Goal: Information Seeking & Learning: Find specific fact

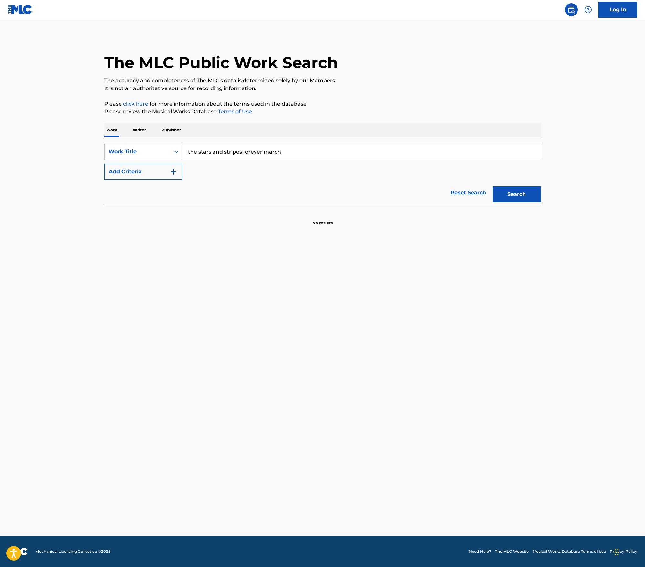
click at [285, 146] on input "the stars and stripes forever march" at bounding box center [362, 152] width 358 height 16
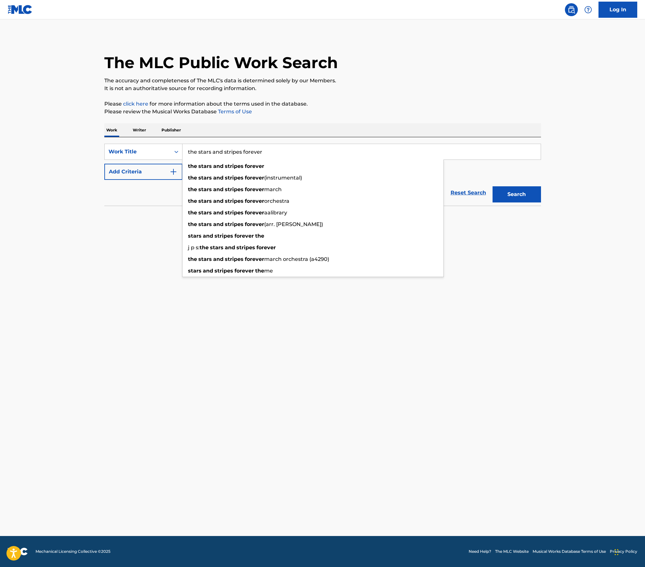
type input "the stars and stripes forever"
click at [493, 186] on button "Search" at bounding box center [517, 194] width 48 height 16
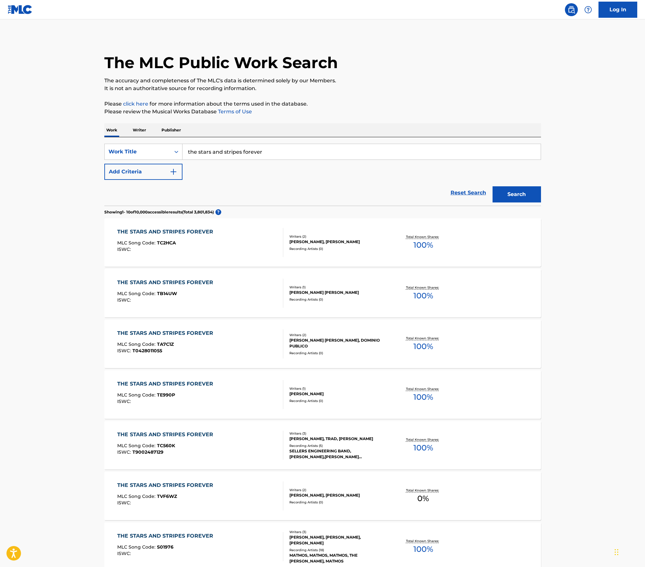
click at [143, 230] on div "THE STARS AND STRIPES FOREVER" at bounding box center [166, 232] width 99 height 8
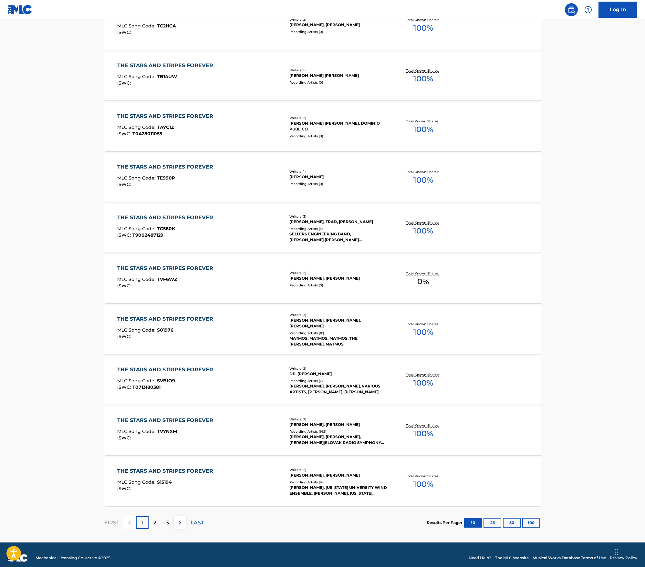
scroll to position [29, 0]
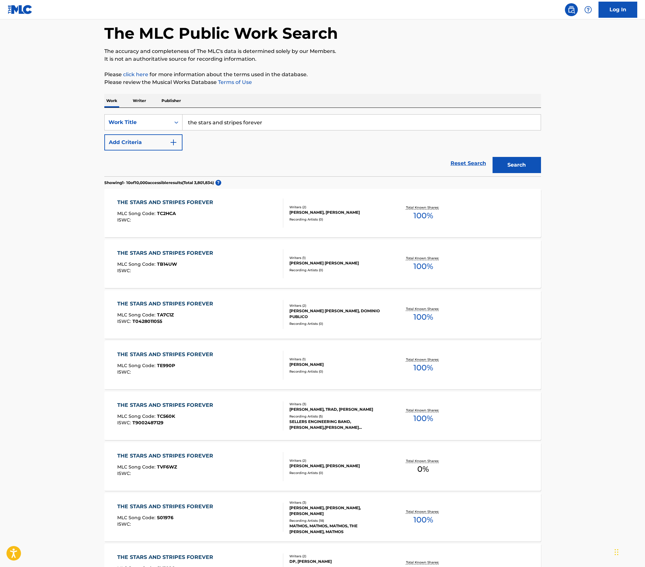
click at [136, 301] on div "THE STARS AND STRIPES FOREVER" at bounding box center [166, 304] width 99 height 8
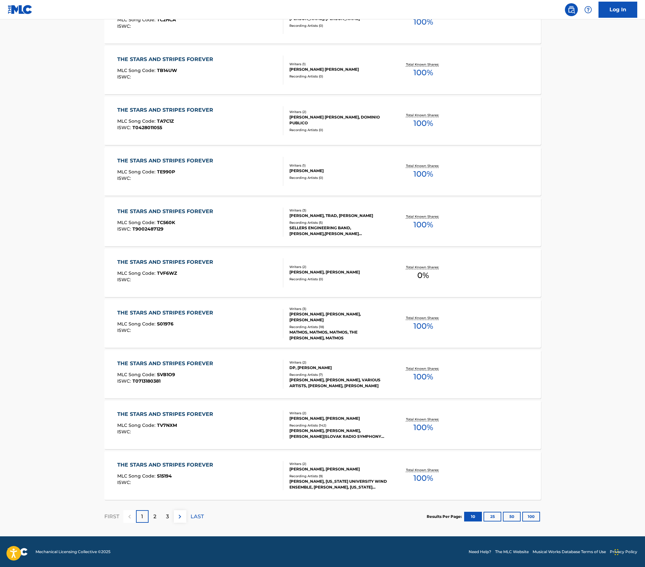
click at [158, 363] on div "THE STARS AND STRIPES FOREVER" at bounding box center [166, 364] width 99 height 8
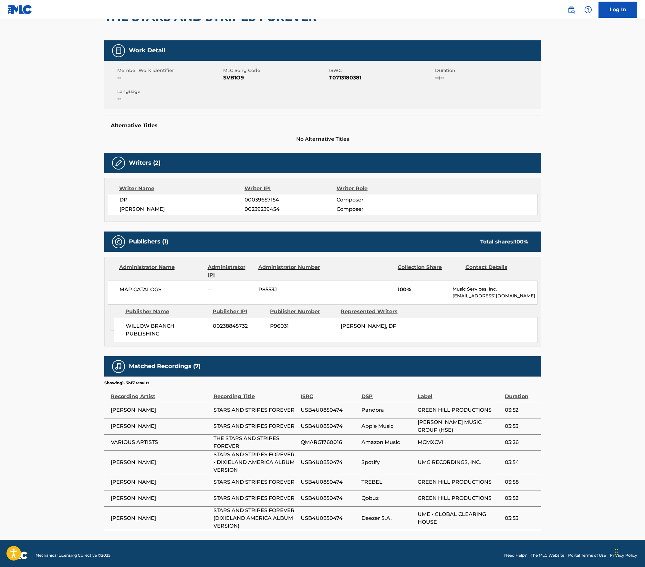
scroll to position [79, 0]
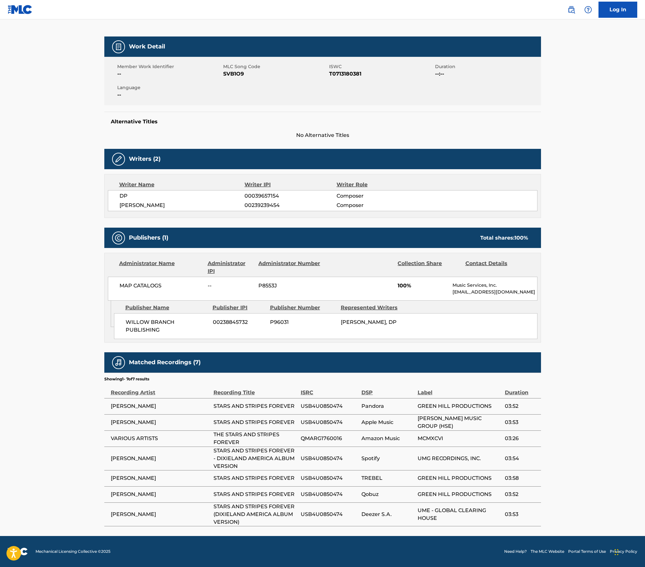
drag, startPoint x: 110, startPoint y: 422, endPoint x: 398, endPoint y: 423, distance: 287.6
click at [397, 423] on tr "[PERSON_NAME] STARS AND STRIPES FOREVER USB4U0850474 Apple Music [PERSON_NAME] …" at bounding box center [322, 423] width 437 height 16
